Goal: Task Accomplishment & Management: Use online tool/utility

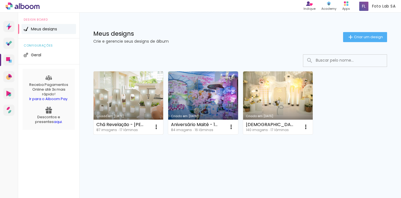
click at [116, 86] on link "Criado em [DATE]" at bounding box center [129, 102] width 70 height 63
